Goal: Transaction & Acquisition: Purchase product/service

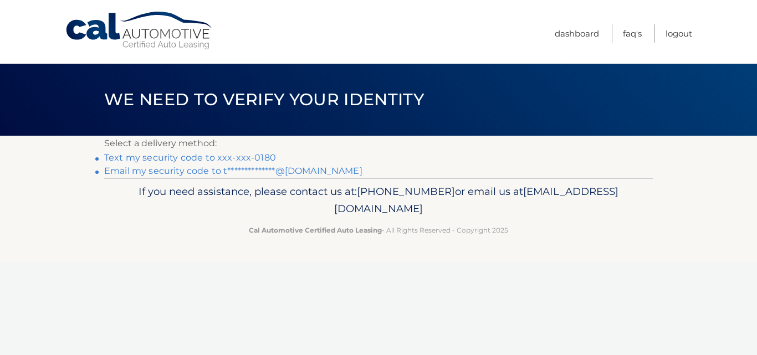
click at [223, 159] on link "Text my security code to xxx-xxx-0180" at bounding box center [190, 157] width 172 height 11
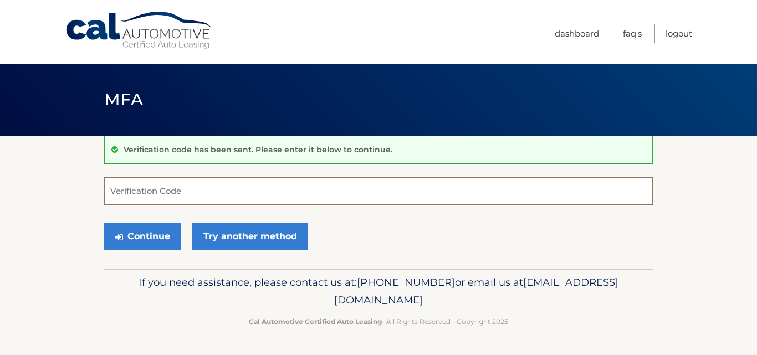
click at [155, 199] on input "Verification Code" at bounding box center [378, 191] width 549 height 28
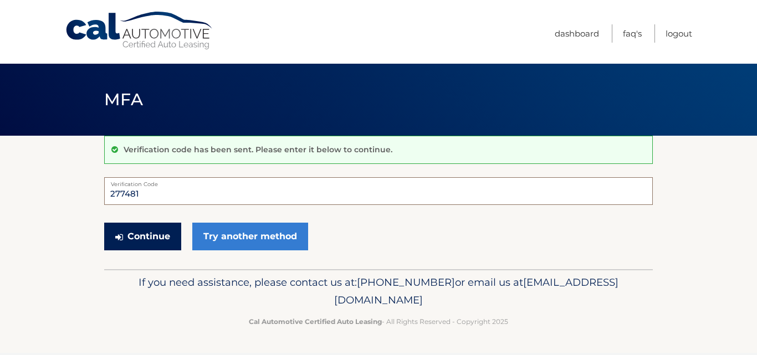
type input "277481"
click at [170, 237] on button "Continue" at bounding box center [142, 237] width 77 height 28
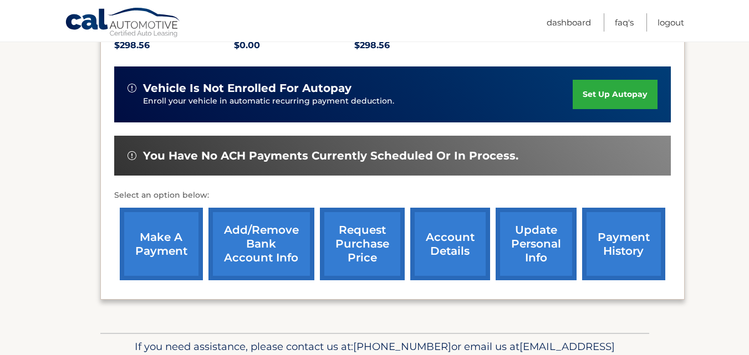
scroll to position [277, 0]
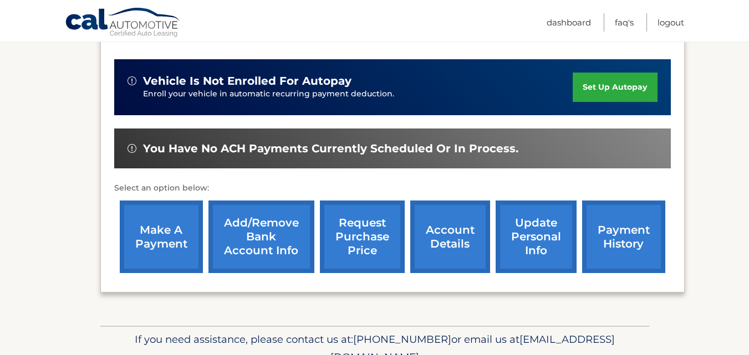
click at [642, 232] on link "payment history" at bounding box center [623, 237] width 83 height 73
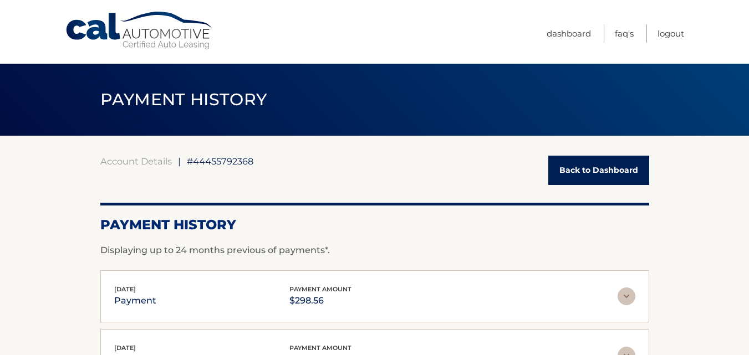
click at [578, 175] on link "Back to Dashboard" at bounding box center [598, 170] width 101 height 29
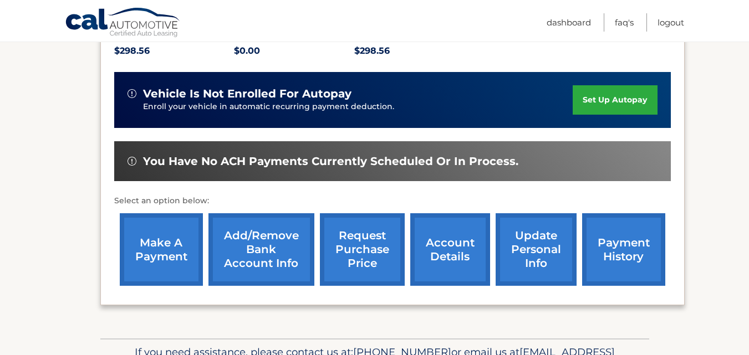
scroll to position [277, 0]
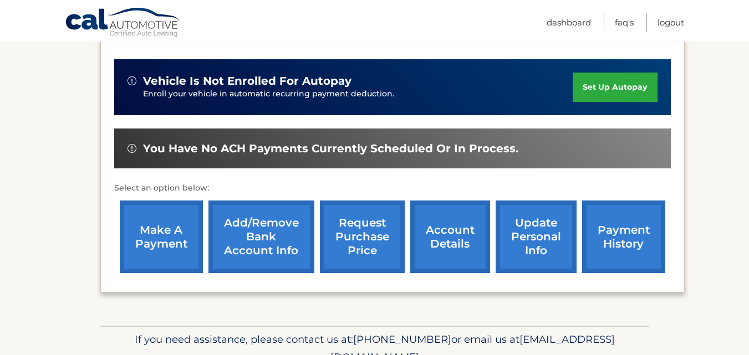
click at [154, 222] on link "make a payment" at bounding box center [161, 237] width 83 height 73
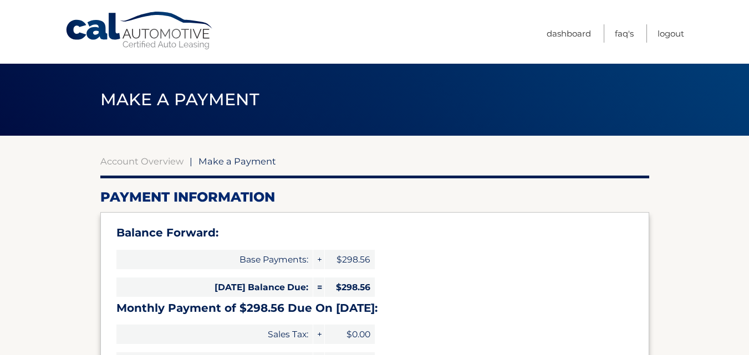
select select "YjA5MDNjYmItMTg3YS00ZWRhLTliNGUtMzg1ODk0YzhlNjdj"
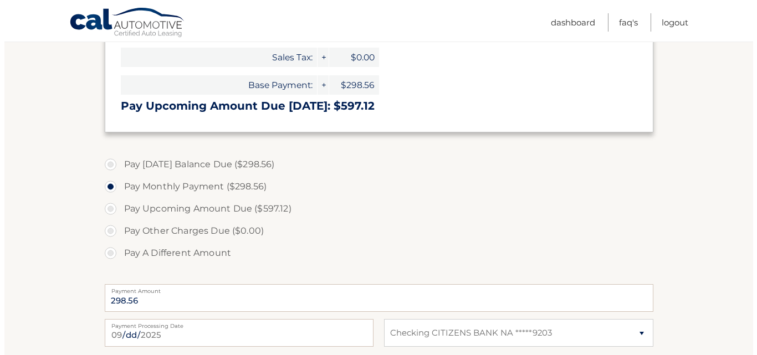
scroll to position [388, 0]
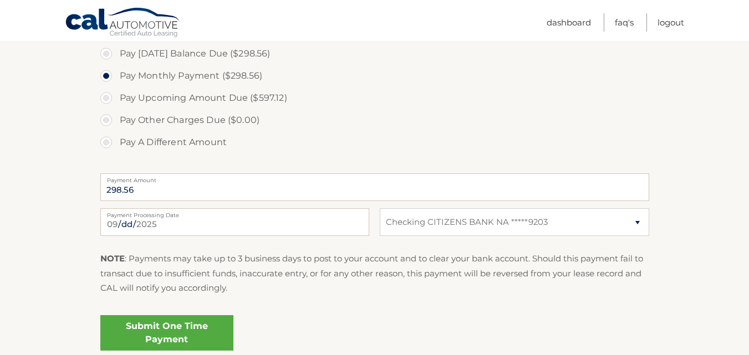
click at [157, 327] on link "Submit One Time Payment" at bounding box center [166, 332] width 133 height 35
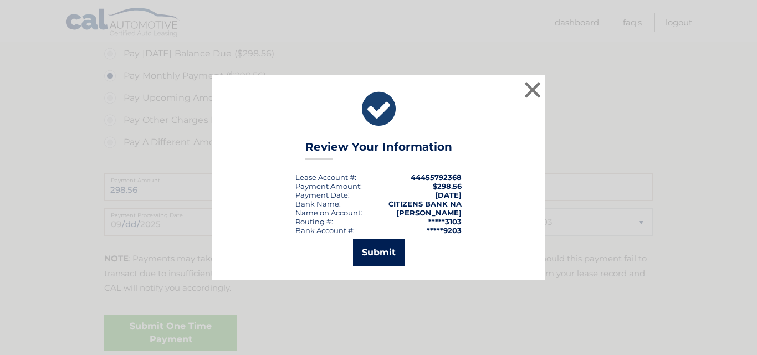
click at [377, 256] on button "Submit" at bounding box center [379, 252] width 52 height 27
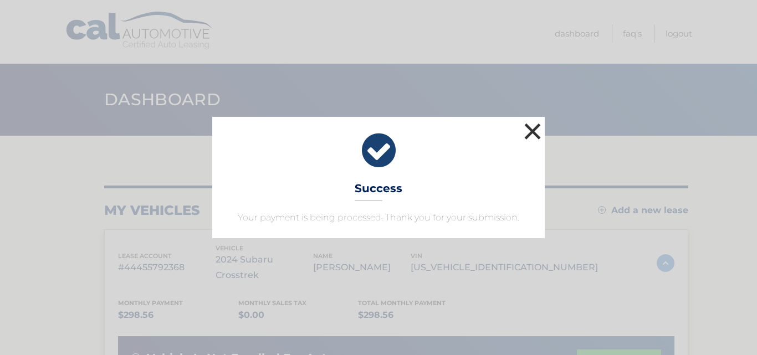
click at [532, 129] on button "×" at bounding box center [532, 131] width 22 height 22
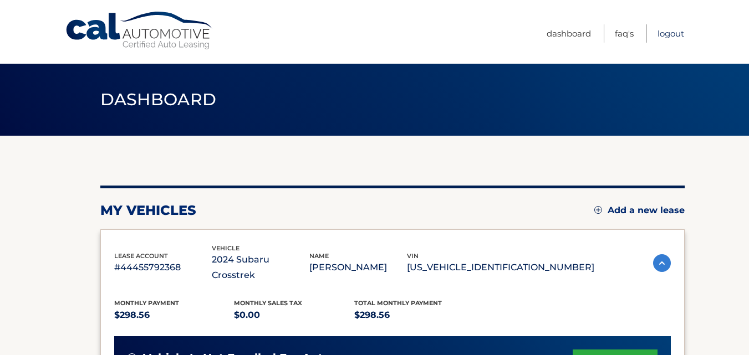
click at [664, 31] on link "Logout" at bounding box center [670, 33] width 27 height 18
